Goal: Information Seeking & Learning: Learn about a topic

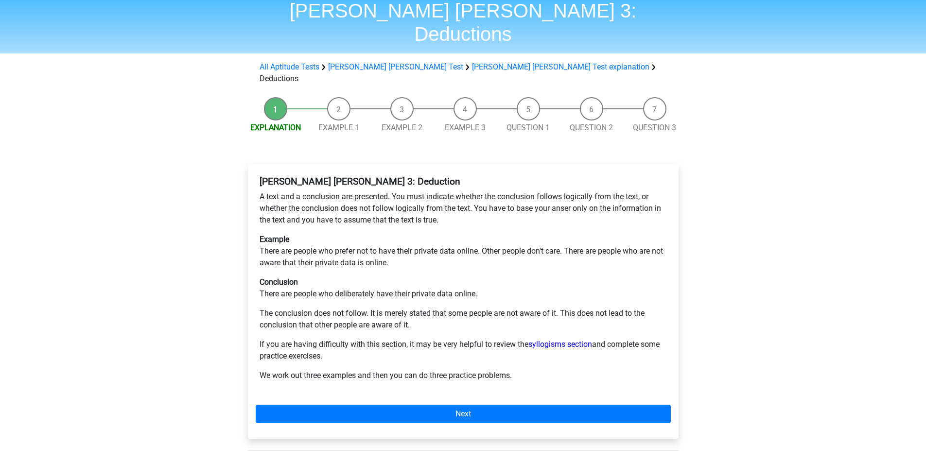
scroll to position [49, 0]
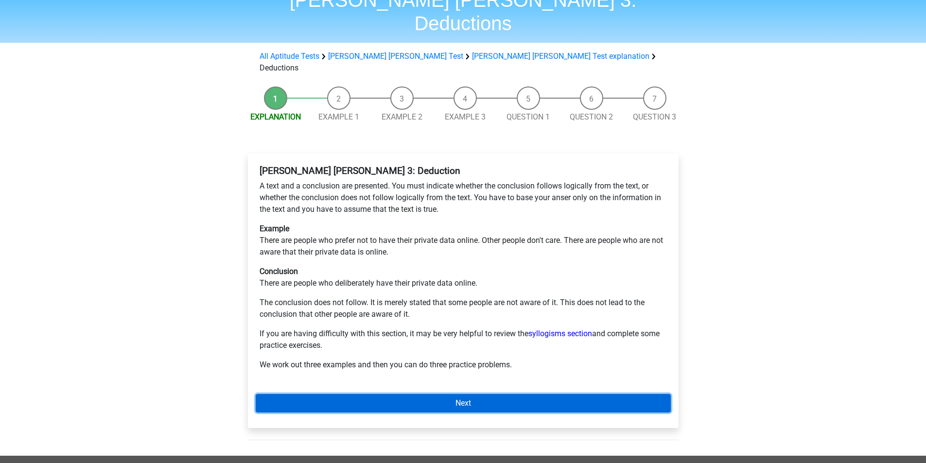
click at [463, 394] on link "Next" at bounding box center [463, 403] width 415 height 18
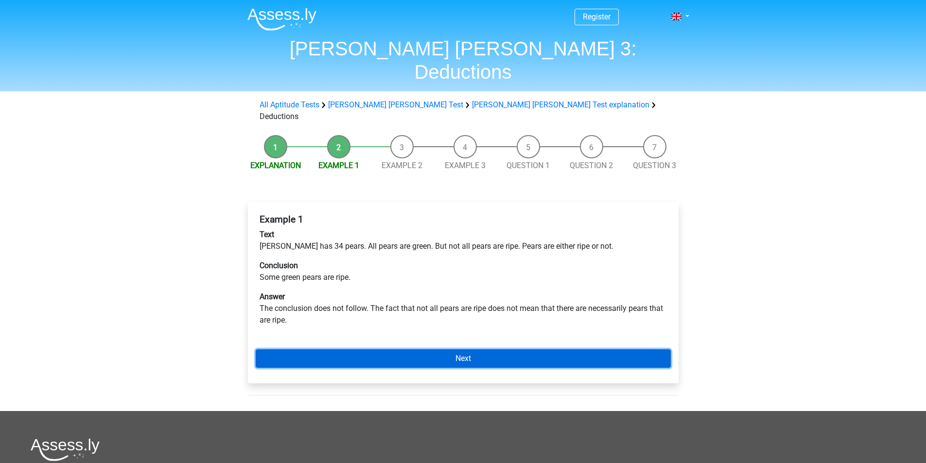
click at [470, 349] on link "Next" at bounding box center [463, 358] width 415 height 18
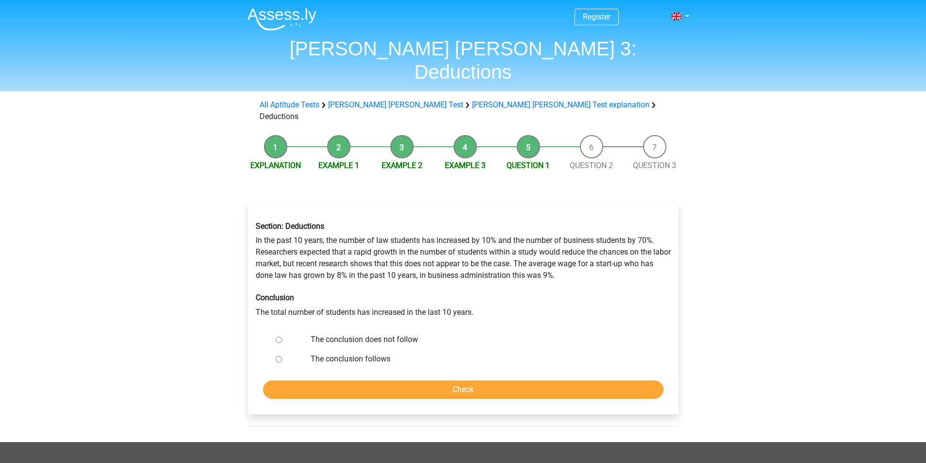
click at [276, 337] on input "The conclusion does not follow" at bounding box center [278, 340] width 6 height 6
radio input "true"
click at [461, 380] on input "Check" at bounding box center [463, 389] width 400 height 18
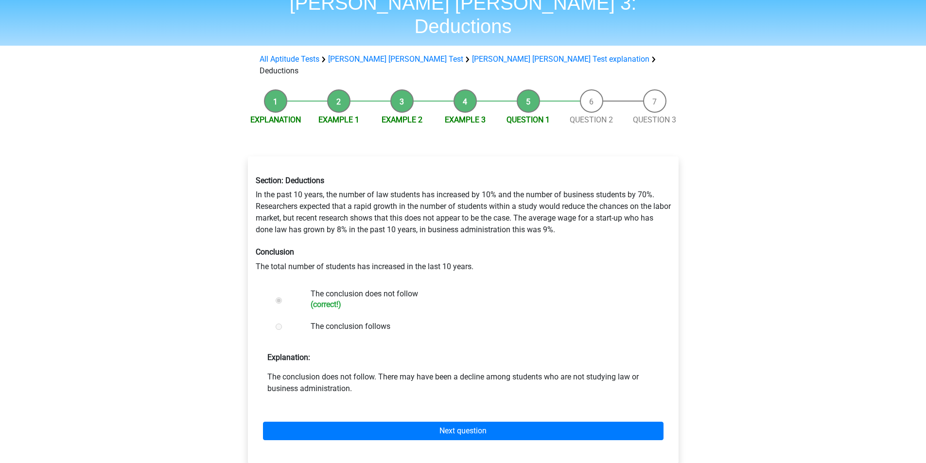
scroll to position [97, 0]
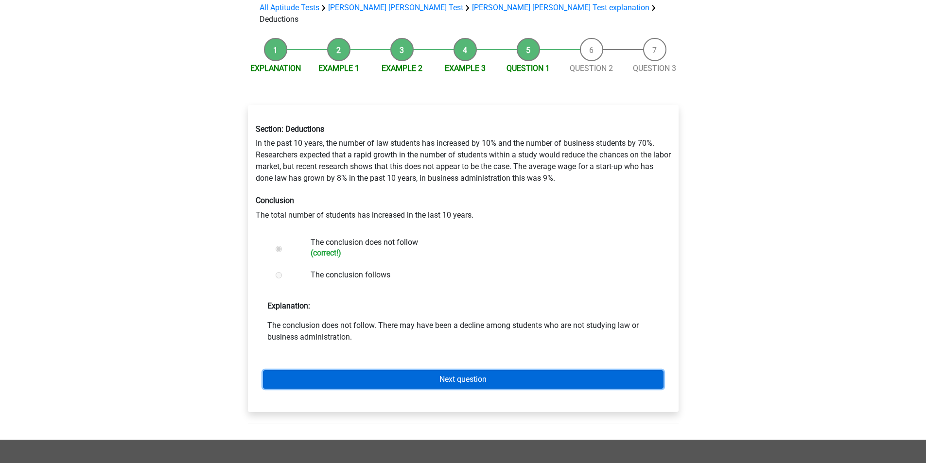
click at [459, 370] on link "Next question" at bounding box center [463, 379] width 400 height 18
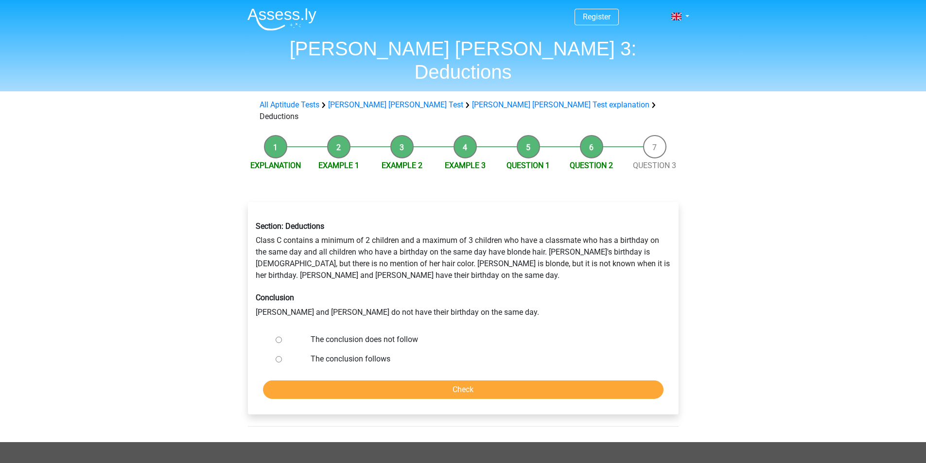
click at [276, 337] on input "The conclusion does not follow" at bounding box center [278, 340] width 6 height 6
radio input "true"
click at [460, 380] on input "Check" at bounding box center [463, 389] width 400 height 18
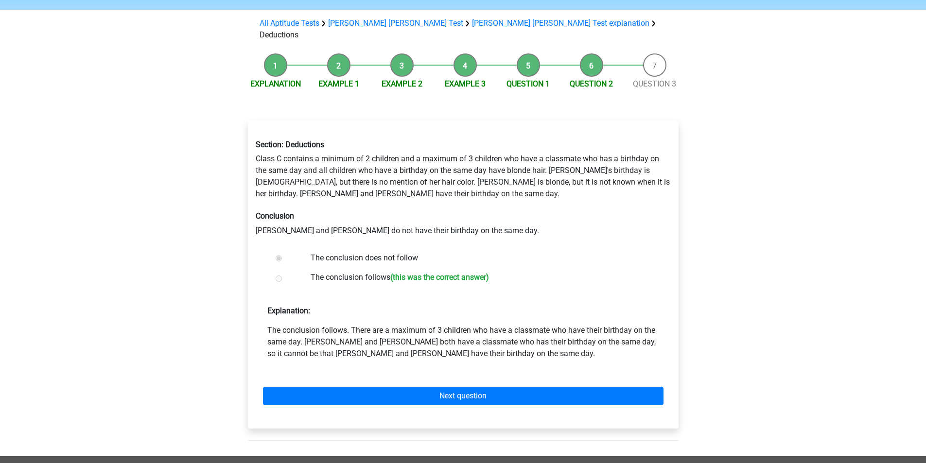
scroll to position [97, 0]
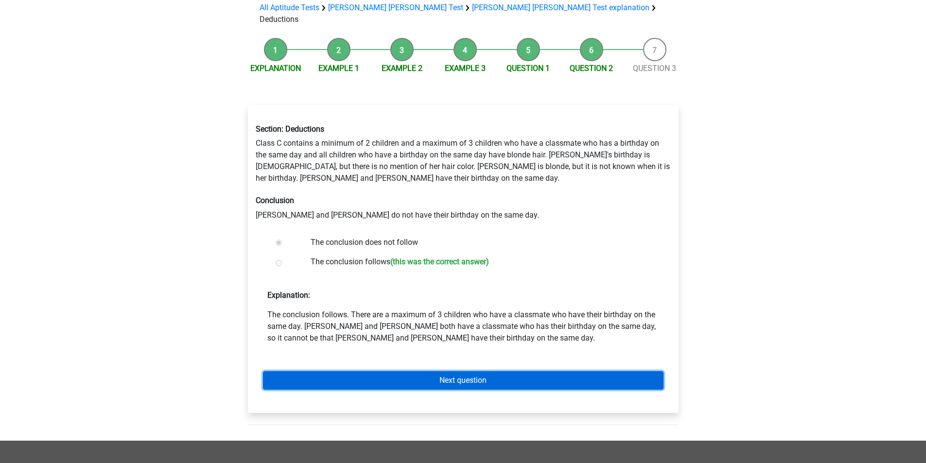
click at [465, 371] on link "Next question" at bounding box center [463, 380] width 400 height 18
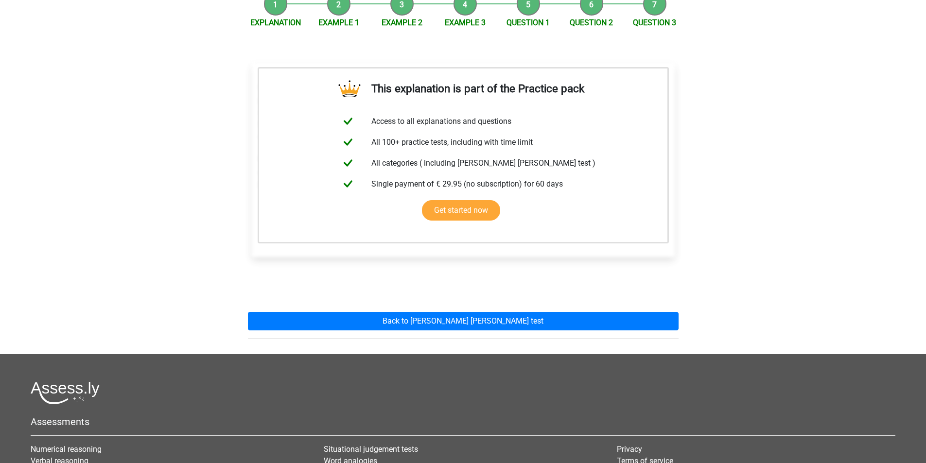
scroll to position [146, 0]
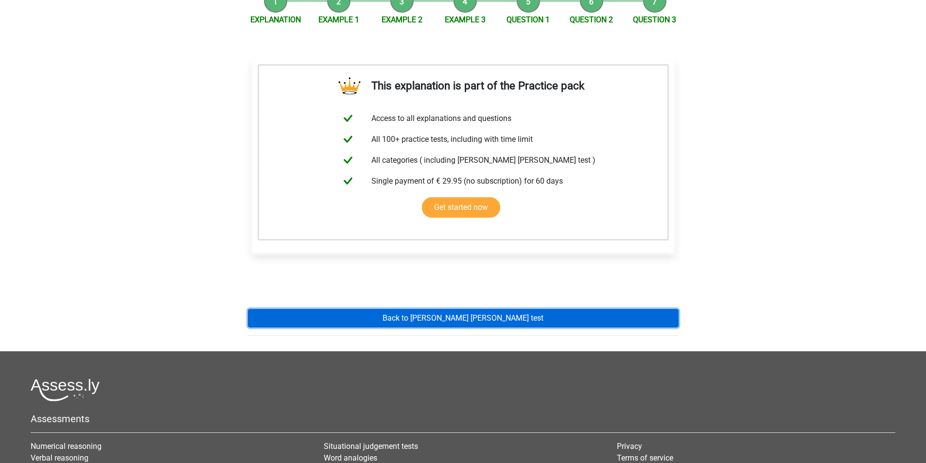
click at [468, 309] on link "Back to watson glaser test" at bounding box center [463, 318] width 430 height 18
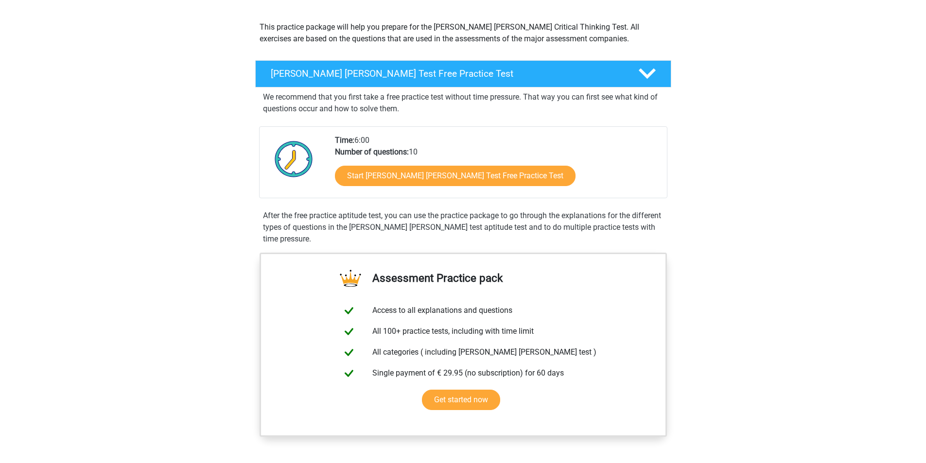
scroll to position [97, 0]
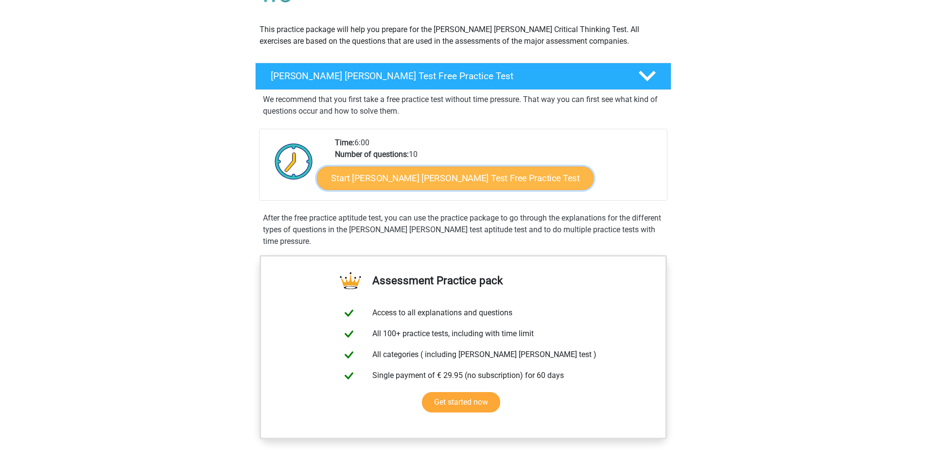
click at [385, 179] on link "Start [PERSON_NAME] [PERSON_NAME] Test Free Practice Test" at bounding box center [455, 178] width 276 height 23
click at [419, 183] on link "Start Watson Glaser Test Free Practice Test" at bounding box center [455, 178] width 276 height 23
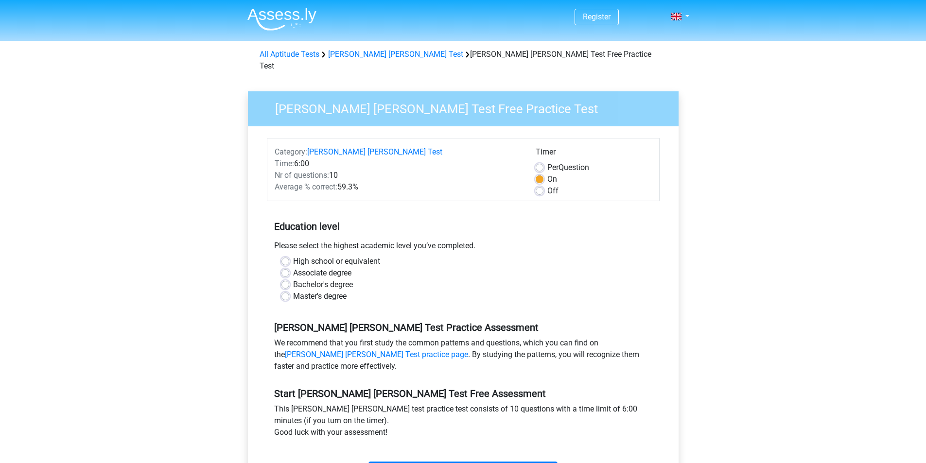
click at [293, 291] on label "Master's degree" at bounding box center [319, 297] width 53 height 12
click at [284, 291] on input "Master's degree" at bounding box center [285, 296] width 8 height 10
radio input "true"
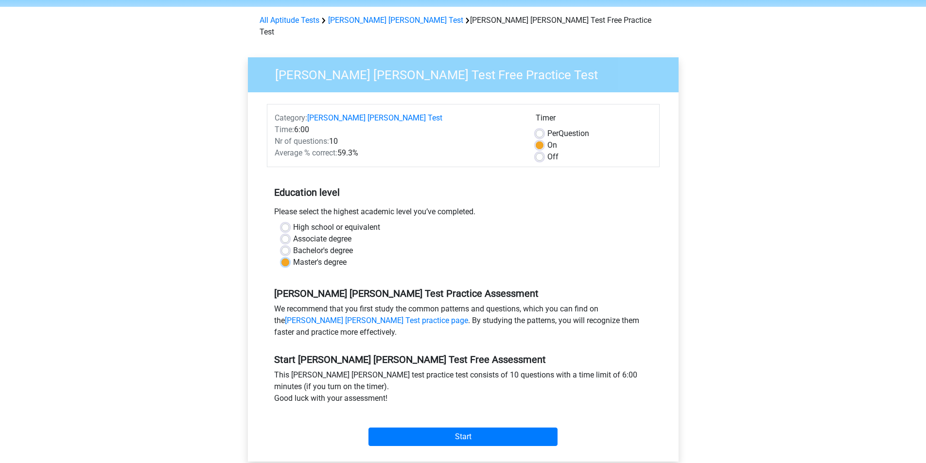
scroll to position [97, 0]
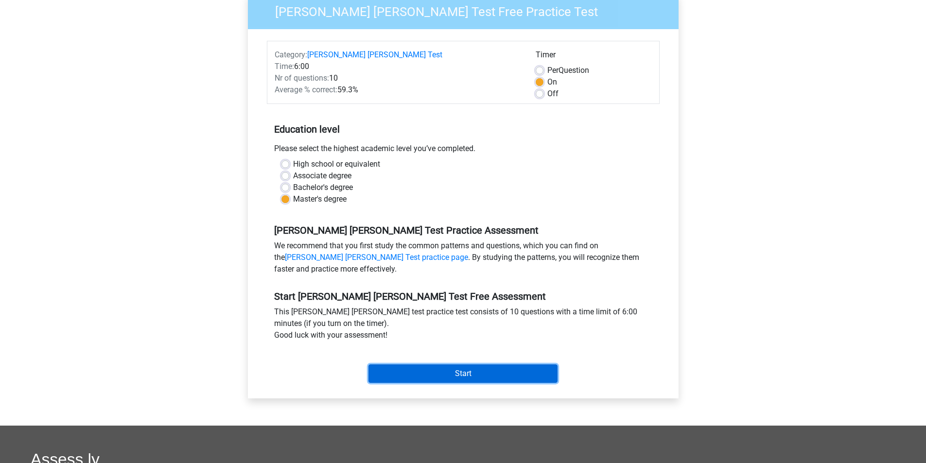
click at [471, 364] on input "Start" at bounding box center [462, 373] width 189 height 18
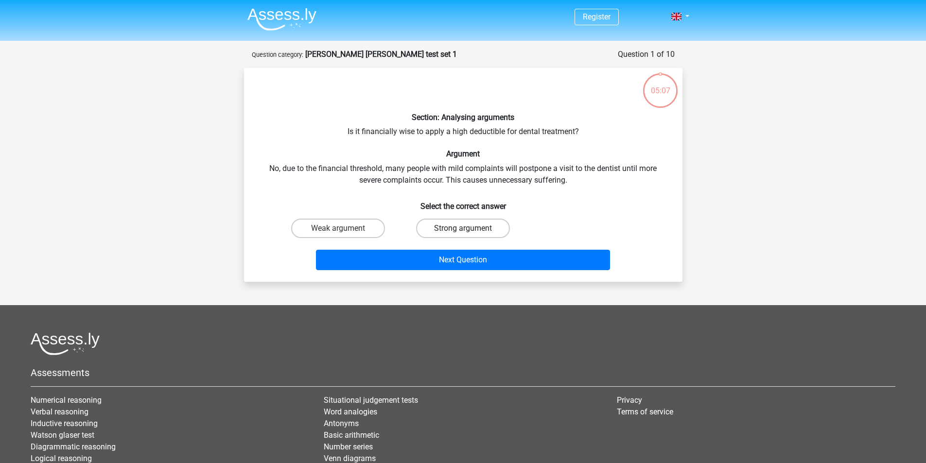
click at [475, 230] on label "Strong argument" at bounding box center [463, 228] width 94 height 19
click at [469, 230] on input "Strong argument" at bounding box center [466, 231] width 6 height 6
radio input "true"
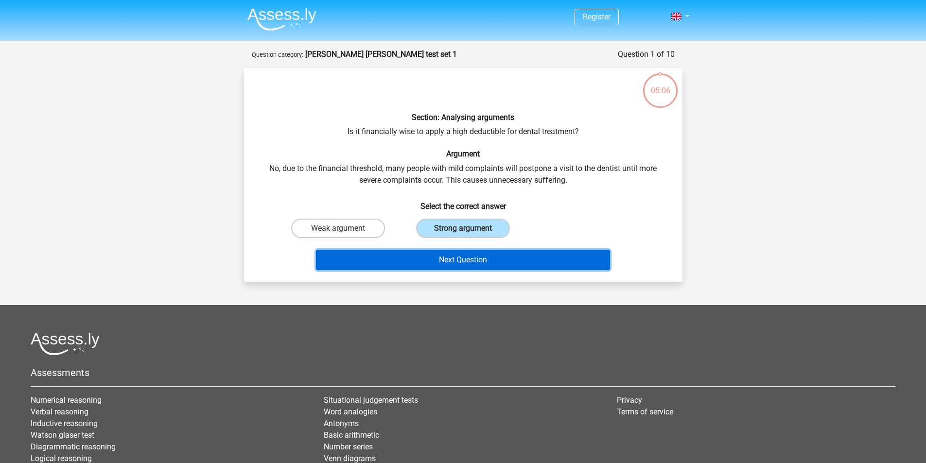
click at [477, 261] on button "Next Question" at bounding box center [463, 260] width 294 height 20
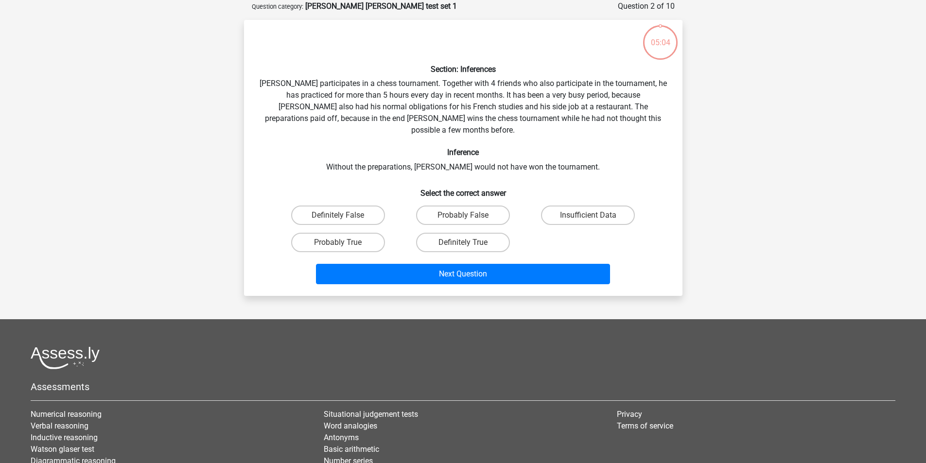
scroll to position [49, 0]
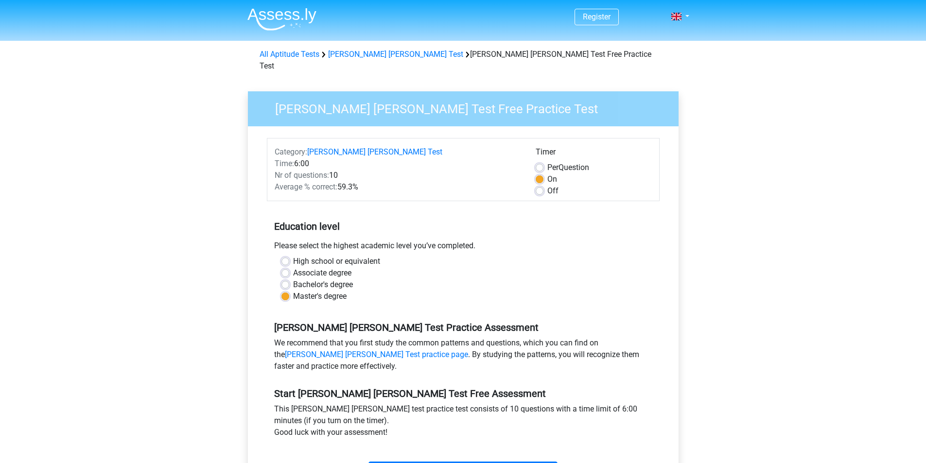
click at [547, 173] on label "On" at bounding box center [552, 179] width 10 height 12
click at [539, 173] on input "On" at bounding box center [539, 178] width 8 height 10
click at [547, 185] on label "Off" at bounding box center [552, 191] width 11 height 12
click at [539, 185] on input "Off" at bounding box center [539, 190] width 8 height 10
radio input "true"
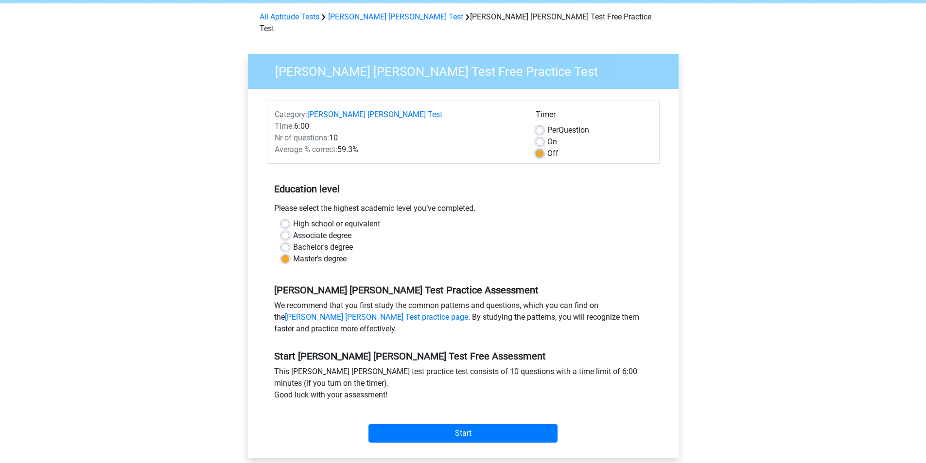
scroll to position [243, 0]
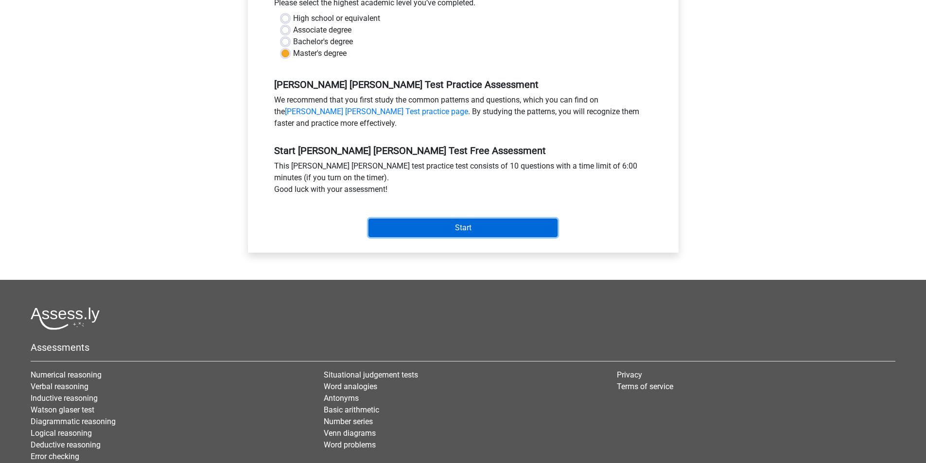
click at [468, 219] on input "Start" at bounding box center [462, 228] width 189 height 18
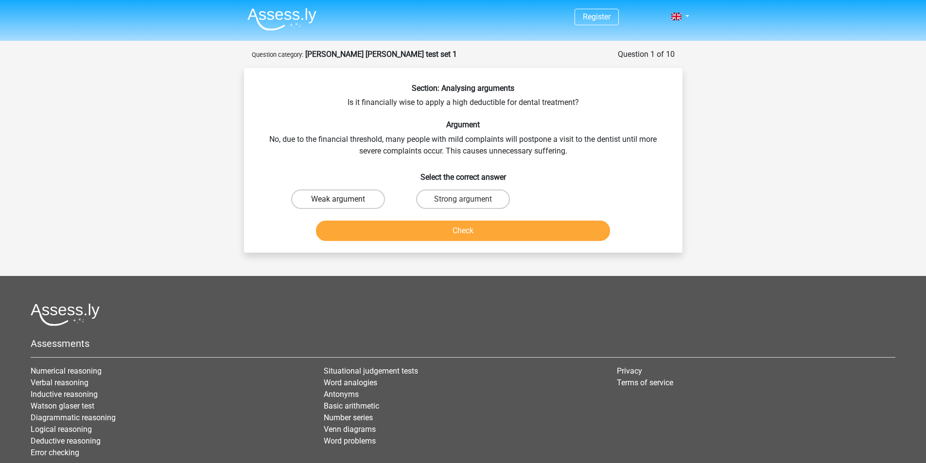
click at [335, 198] on label "Weak argument" at bounding box center [338, 198] width 94 height 19
click at [338, 199] on input "Weak argument" at bounding box center [341, 202] width 6 height 6
radio input "true"
click at [471, 236] on button "Check" at bounding box center [463, 231] width 294 height 20
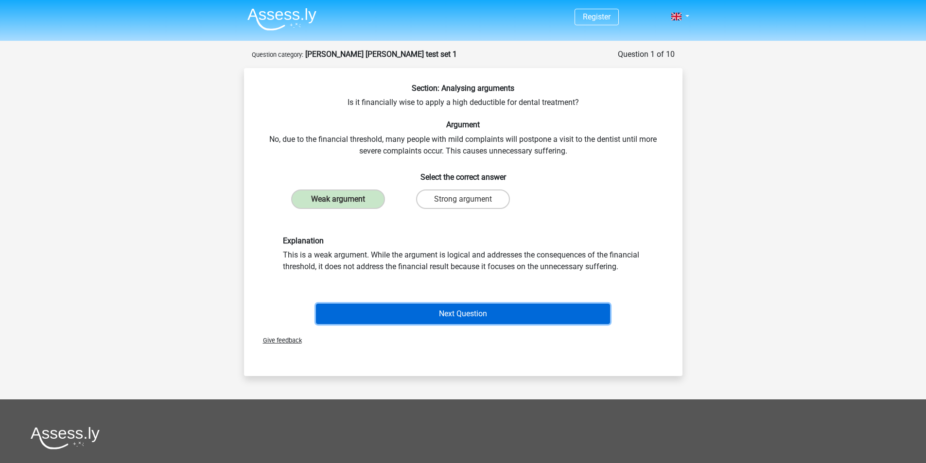
click at [466, 317] on button "Next Question" at bounding box center [463, 314] width 294 height 20
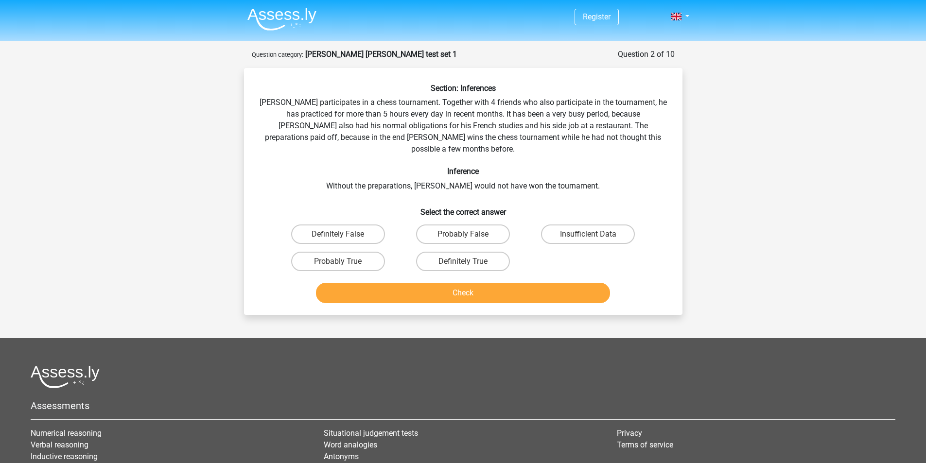
scroll to position [49, 0]
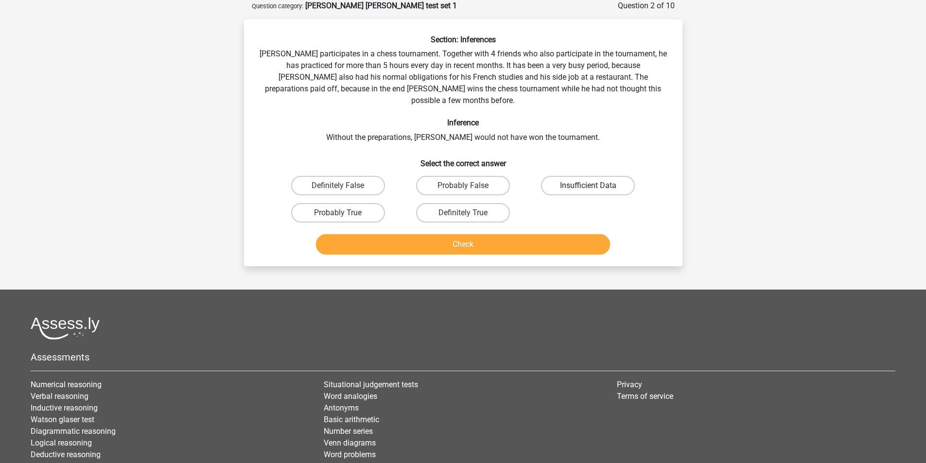
click at [587, 176] on label "Insufficient Data" at bounding box center [588, 185] width 94 height 19
click at [588, 186] on input "Insufficient Data" at bounding box center [591, 189] width 6 height 6
radio input "true"
click at [463, 234] on button "Check" at bounding box center [463, 244] width 294 height 20
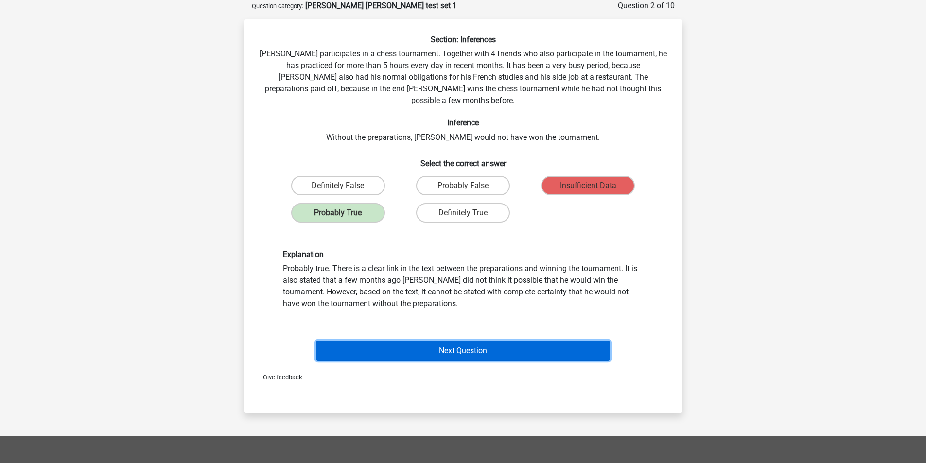
click at [449, 341] on button "Next Question" at bounding box center [463, 351] width 294 height 20
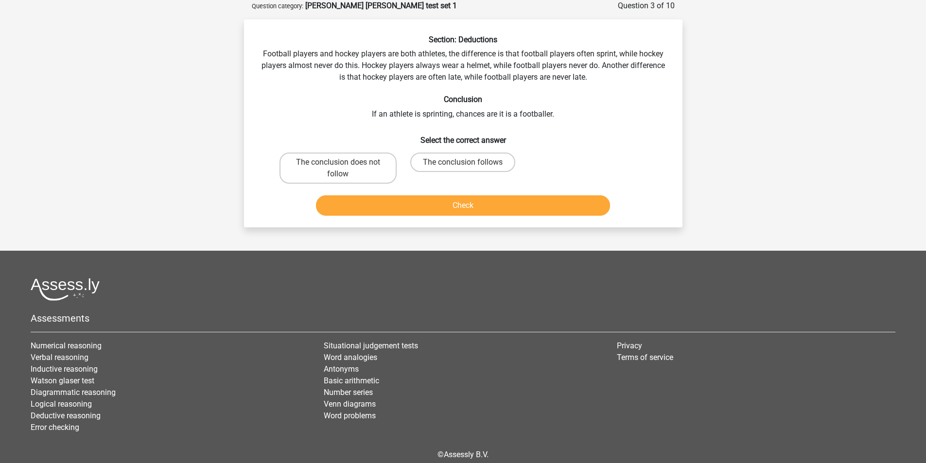
click at [468, 162] on input "The conclusion follows" at bounding box center [466, 165] width 6 height 6
radio input "true"
click at [469, 209] on button "Check" at bounding box center [463, 205] width 294 height 20
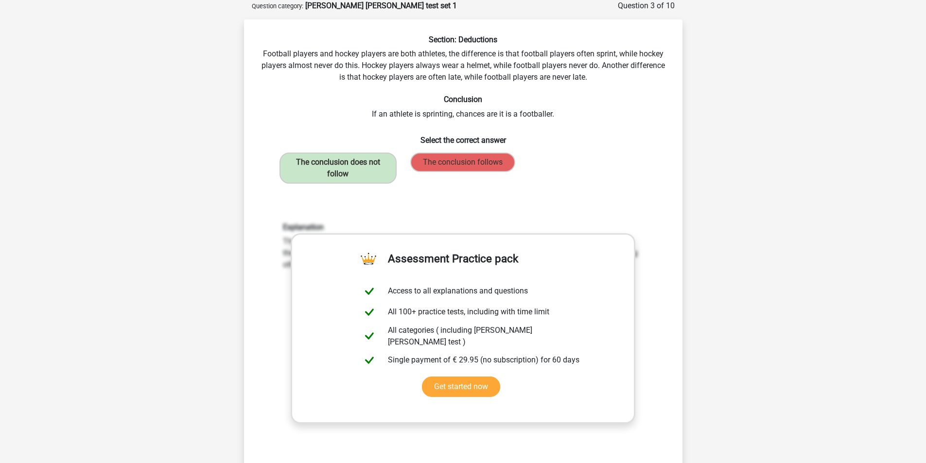
click at [628, 171] on div "The conclusion does not follow The conclusion follows" at bounding box center [462, 168] width 375 height 39
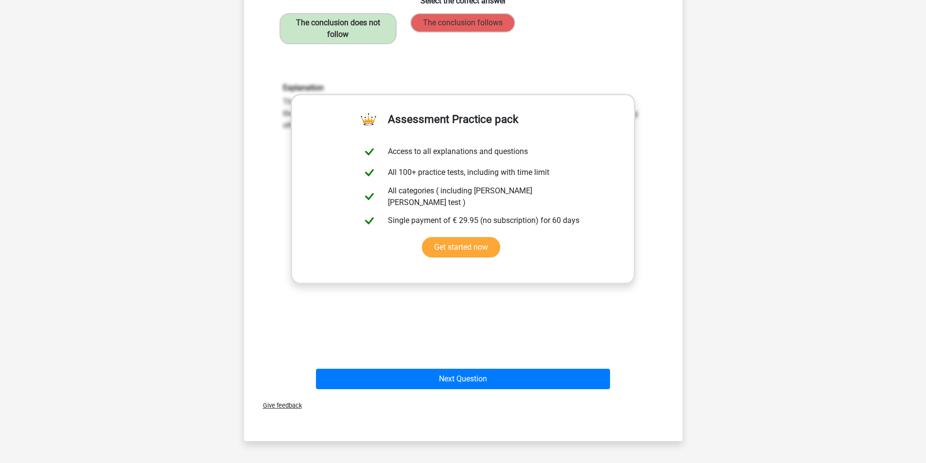
scroll to position [243, 0]
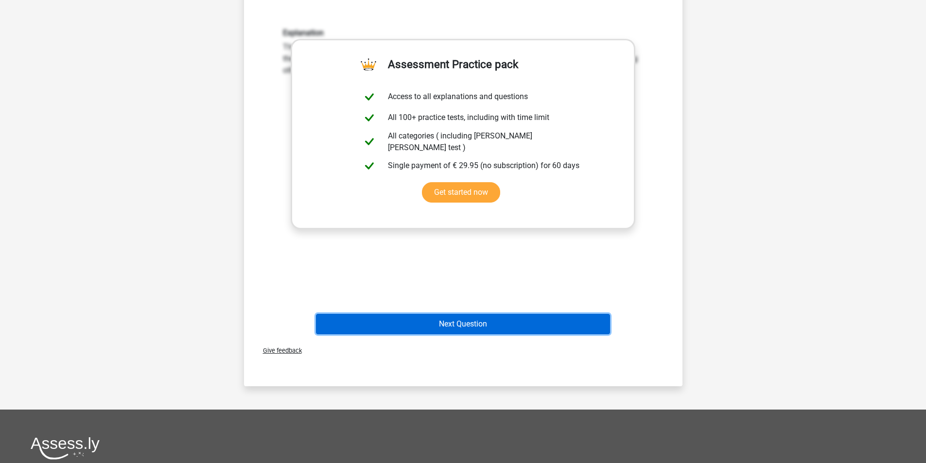
click at [466, 326] on button "Next Question" at bounding box center [463, 324] width 294 height 20
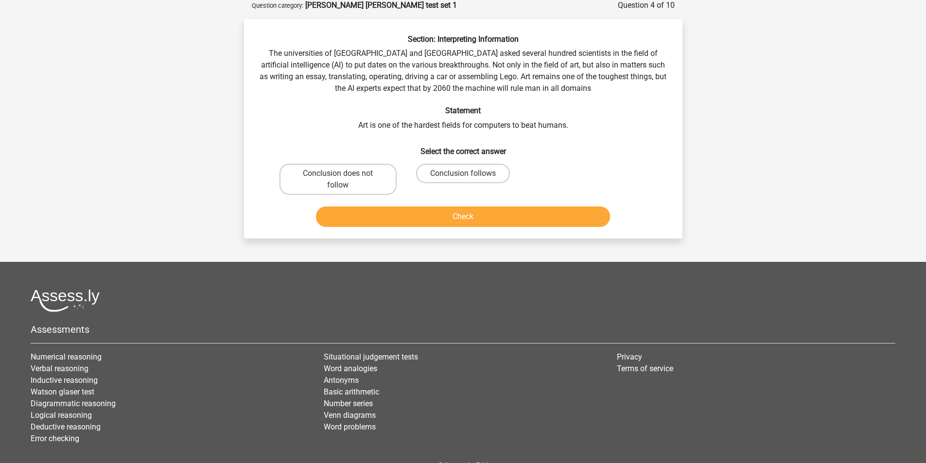
scroll to position [49, 0]
click at [465, 177] on input "Conclusion follows" at bounding box center [466, 177] width 6 height 6
radio input "true"
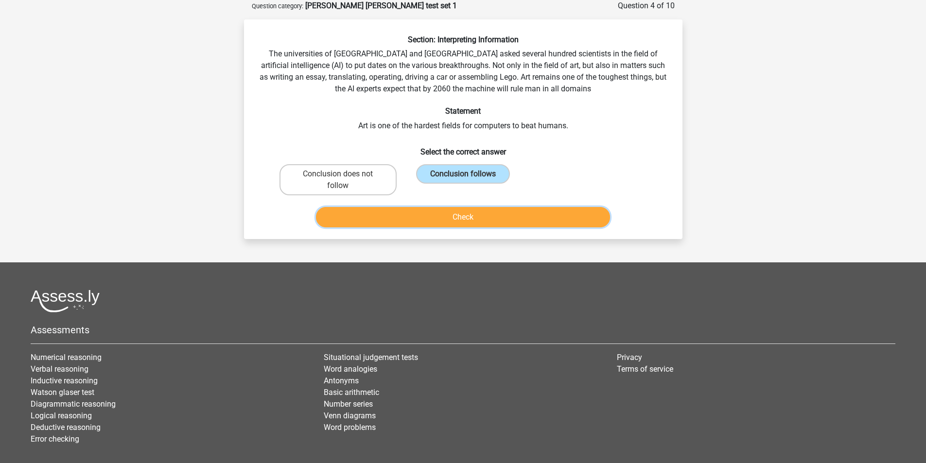
click at [478, 218] on button "Check" at bounding box center [463, 217] width 294 height 20
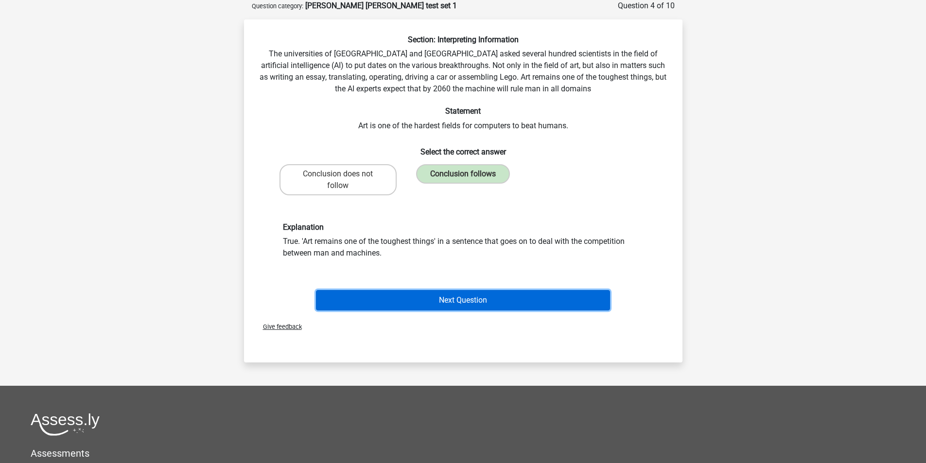
click at [483, 299] on button "Next Question" at bounding box center [463, 300] width 294 height 20
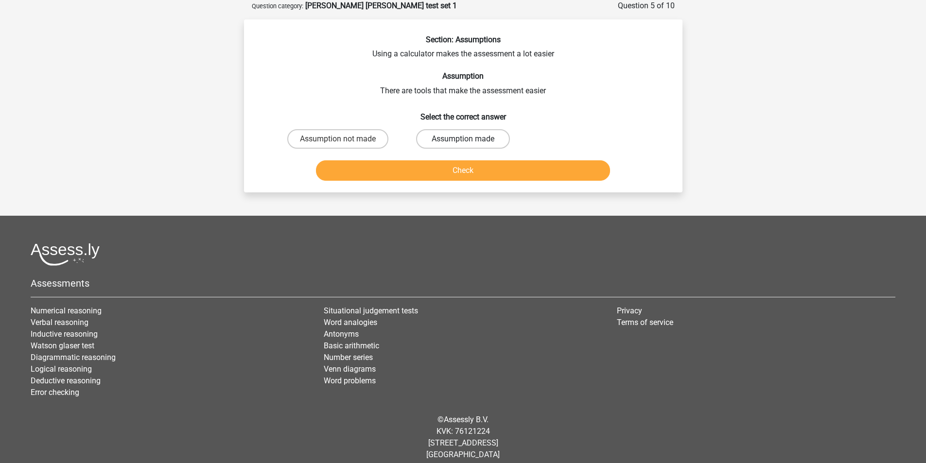
click at [488, 141] on label "Assumption made" at bounding box center [463, 138] width 94 height 19
click at [469, 141] on input "Assumption made" at bounding box center [466, 142] width 6 height 6
radio input "true"
click at [490, 169] on button "Check" at bounding box center [463, 170] width 294 height 20
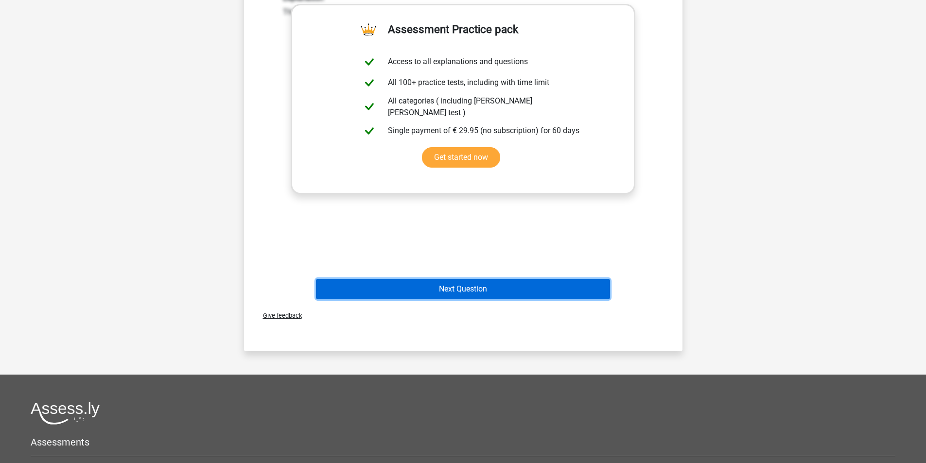
click at [468, 289] on button "Next Question" at bounding box center [463, 289] width 294 height 20
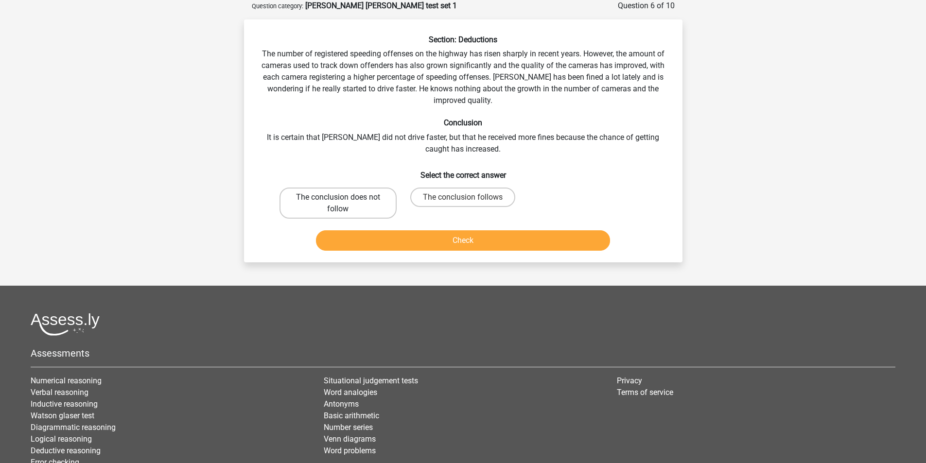
click at [323, 203] on label "The conclusion does not follow" at bounding box center [337, 203] width 117 height 31
click at [338, 203] on input "The conclusion does not follow" at bounding box center [341, 200] width 6 height 6
radio input "true"
click at [453, 240] on button "Check" at bounding box center [463, 240] width 294 height 20
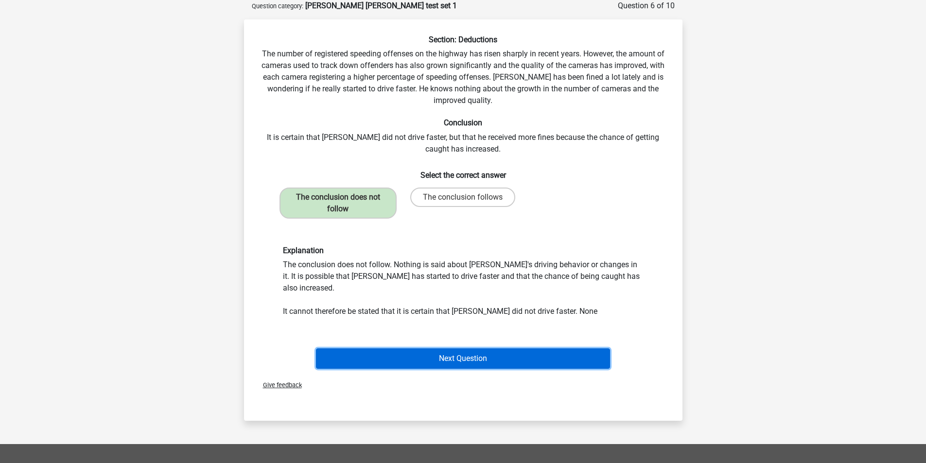
click at [489, 348] on button "Next Question" at bounding box center [463, 358] width 294 height 20
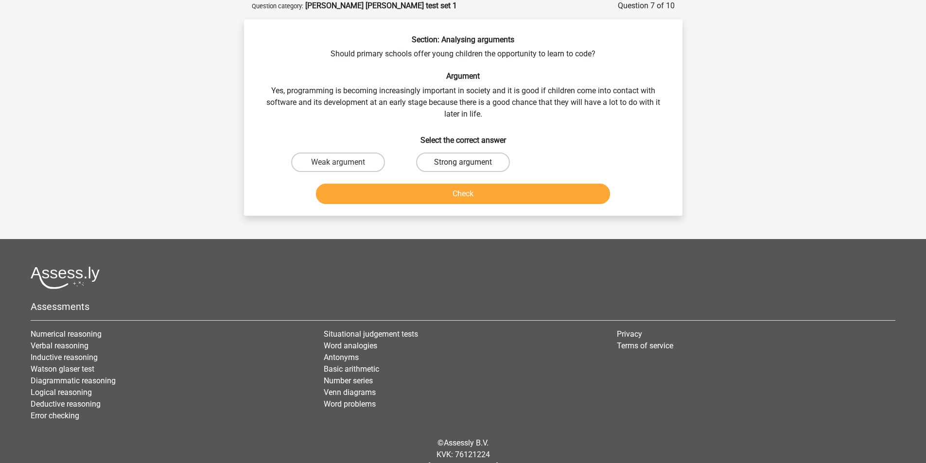
click at [480, 166] on label "Strong argument" at bounding box center [463, 162] width 94 height 19
click at [469, 166] on input "Strong argument" at bounding box center [466, 165] width 6 height 6
radio input "true"
click at [489, 195] on button "Check" at bounding box center [463, 194] width 294 height 20
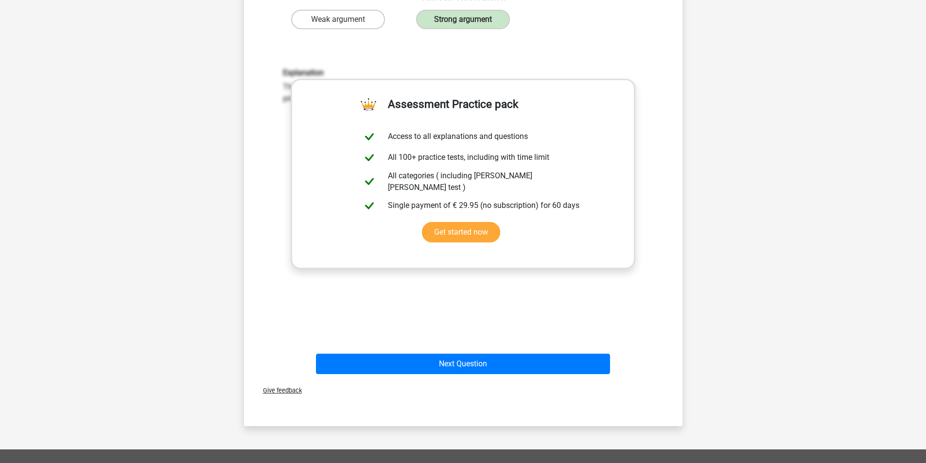
scroll to position [194, 0]
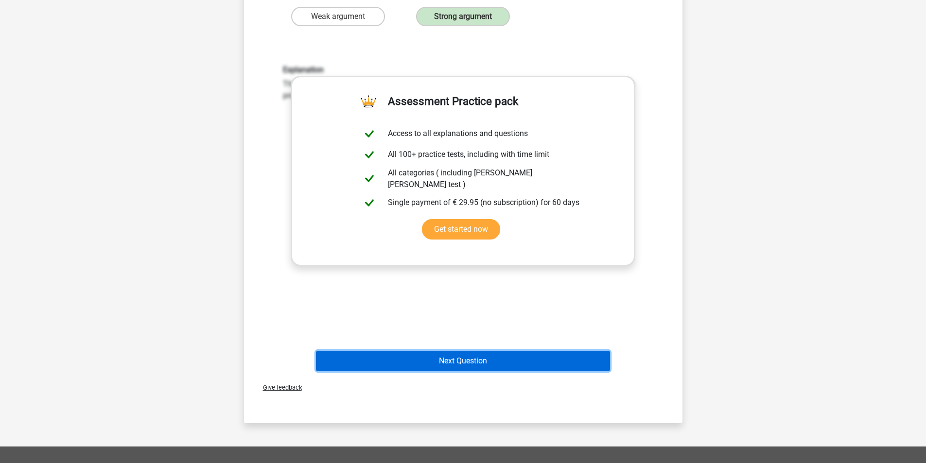
click at [463, 358] on button "Next Question" at bounding box center [463, 361] width 294 height 20
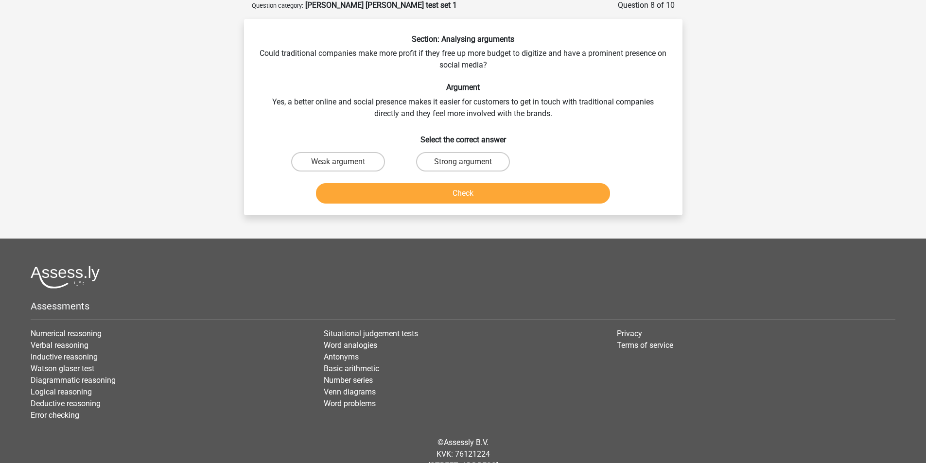
scroll to position [49, 0]
click at [438, 163] on label "Strong argument" at bounding box center [463, 162] width 94 height 19
click at [463, 163] on input "Strong argument" at bounding box center [466, 165] width 6 height 6
radio input "true"
click at [458, 196] on button "Check" at bounding box center [463, 194] width 294 height 20
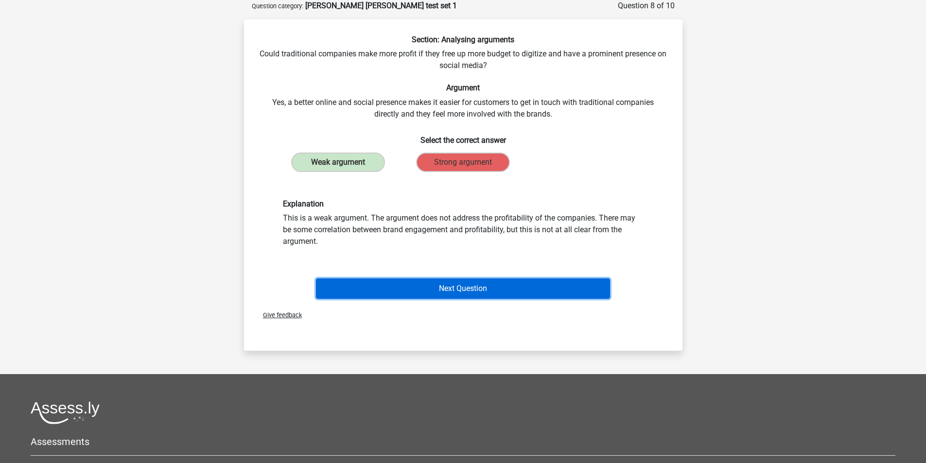
click at [466, 289] on button "Next Question" at bounding box center [463, 288] width 294 height 20
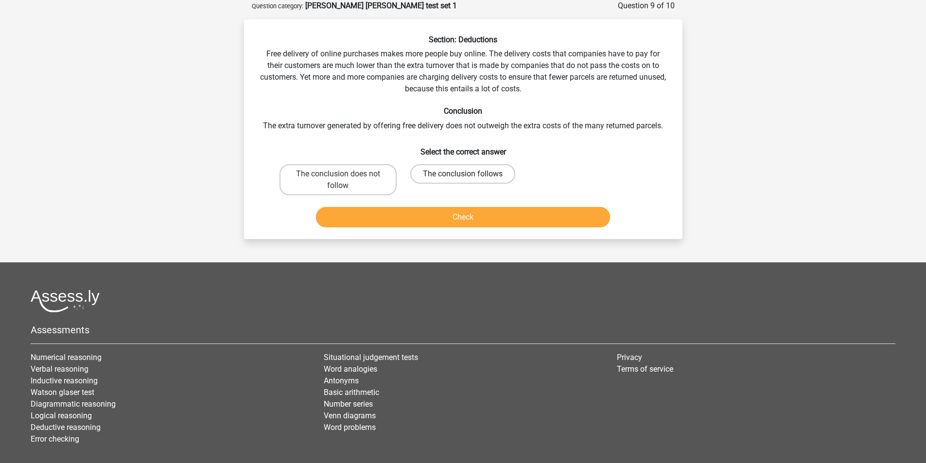
click at [466, 172] on label "The conclusion follows" at bounding box center [462, 173] width 105 height 19
click at [466, 174] on input "The conclusion follows" at bounding box center [466, 177] width 6 height 6
radio input "true"
click at [478, 223] on button "Check" at bounding box center [463, 217] width 294 height 20
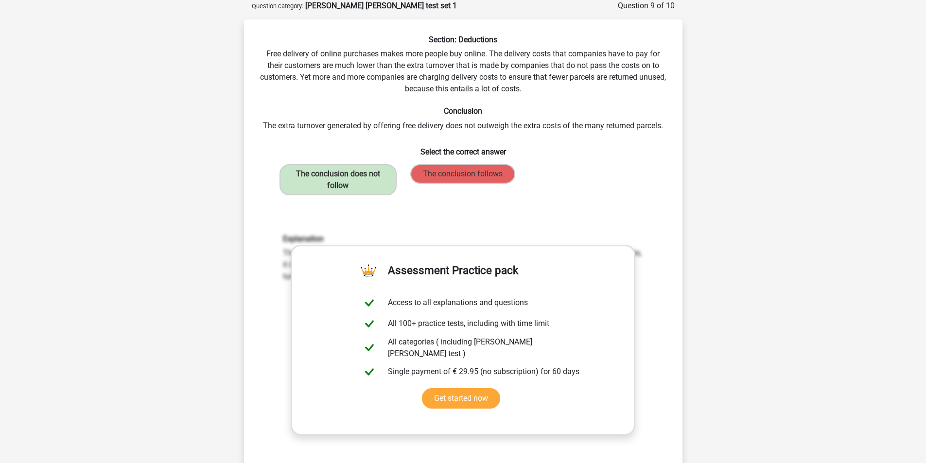
scroll to position [243, 0]
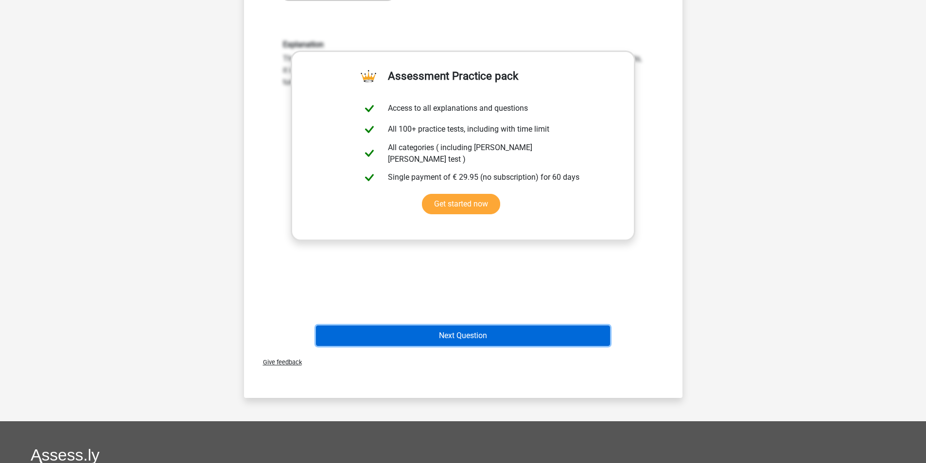
click at [470, 333] on button "Next Question" at bounding box center [463, 336] width 294 height 20
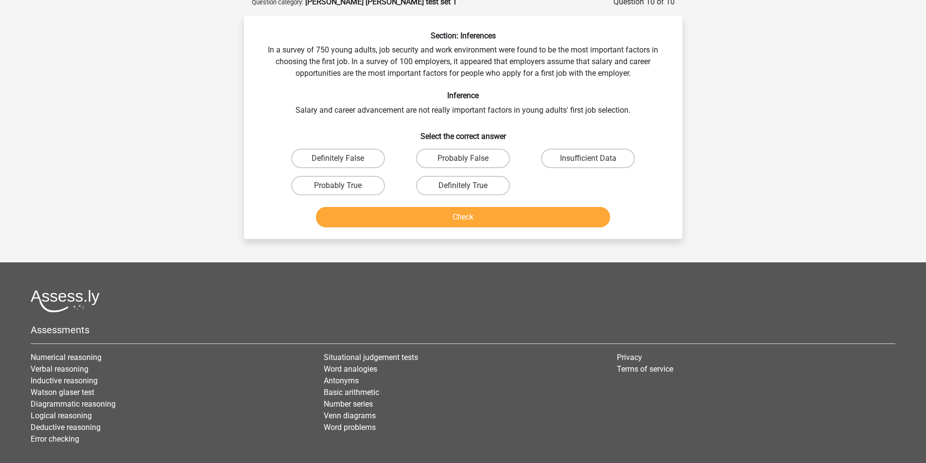
scroll to position [49, 0]
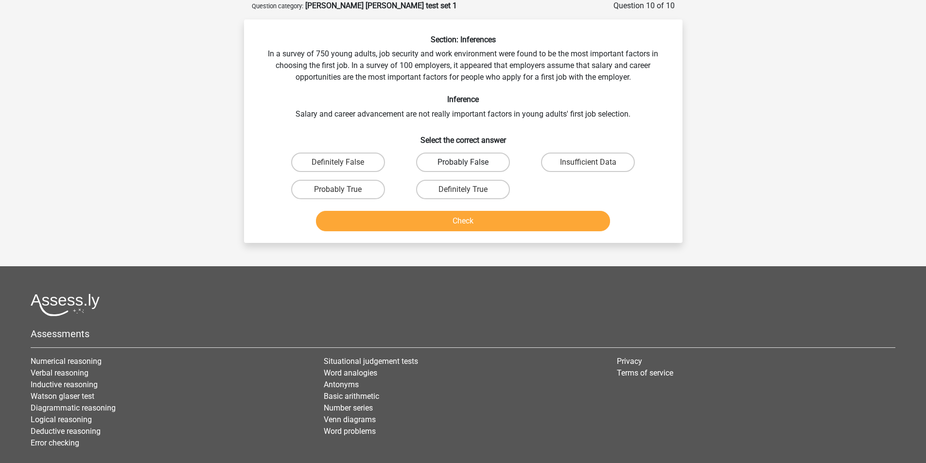
click at [483, 163] on label "Probably False" at bounding box center [463, 162] width 94 height 19
click at [469, 163] on input "Probably False" at bounding box center [466, 165] width 6 height 6
radio input "true"
click at [513, 223] on button "Check" at bounding box center [463, 221] width 294 height 20
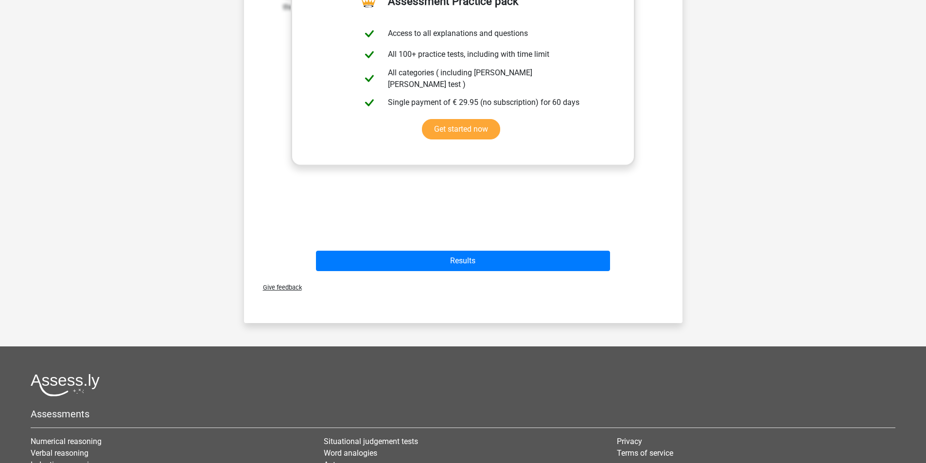
scroll to position [340, 0]
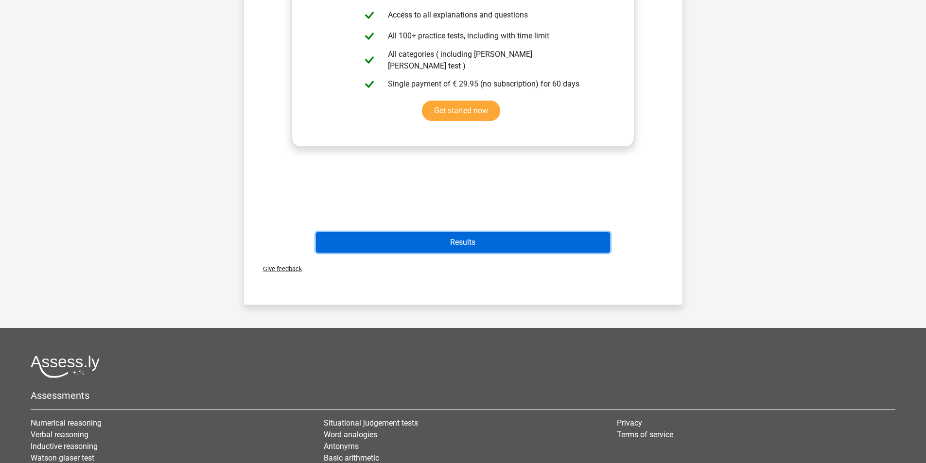
click at [468, 247] on button "Results" at bounding box center [463, 242] width 294 height 20
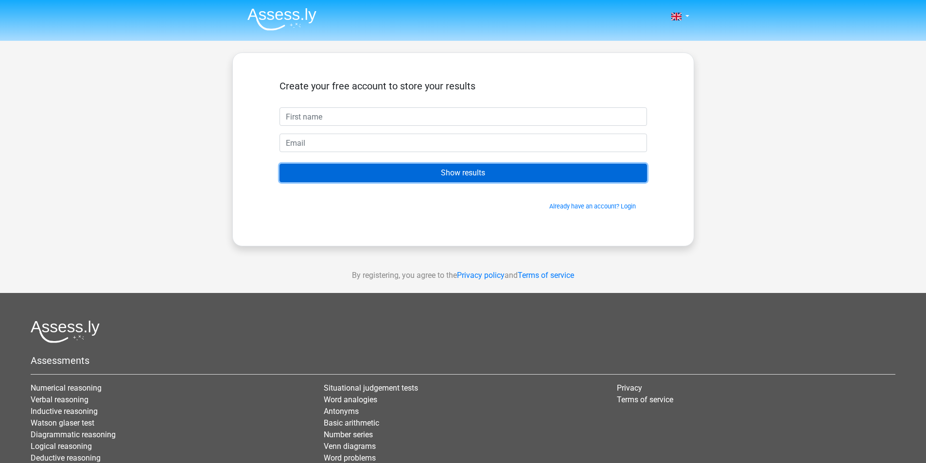
click at [473, 174] on input "Show results" at bounding box center [462, 173] width 367 height 18
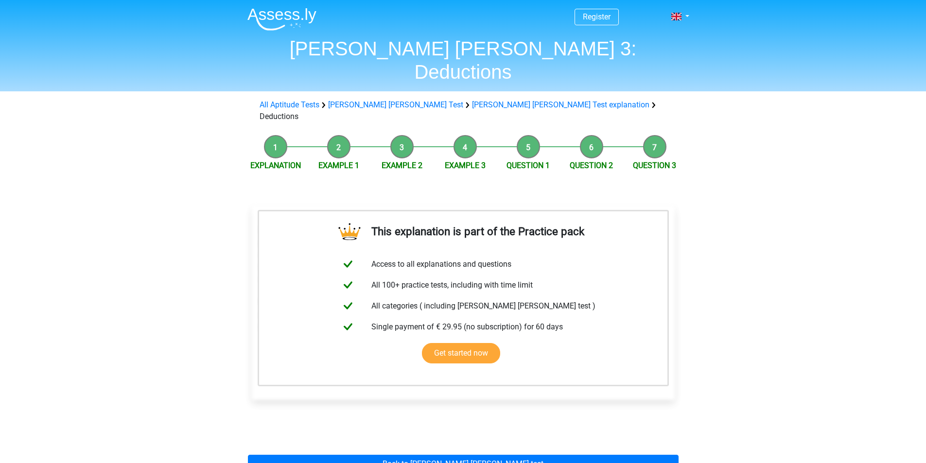
scroll to position [146, 0]
